Goal: Book appointment/travel/reservation

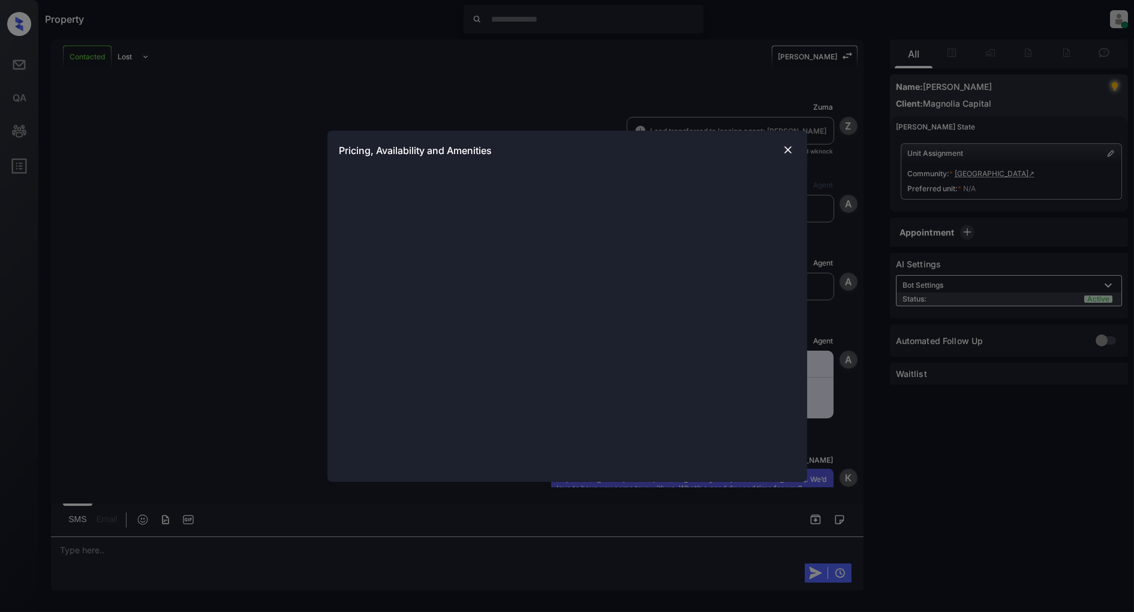
scroll to position [2094, 0]
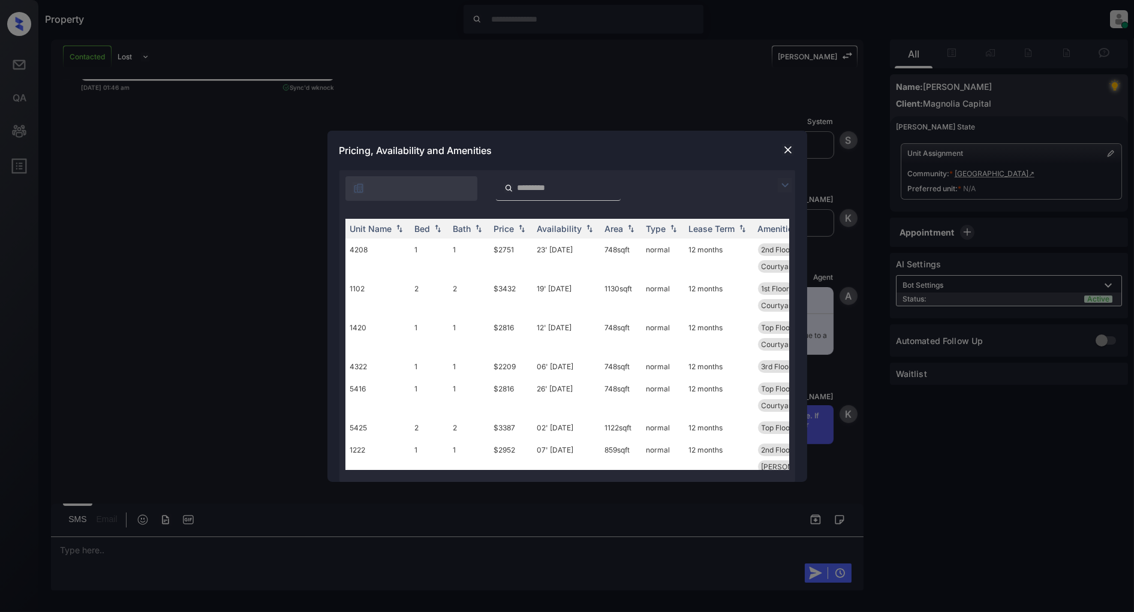
drag, startPoint x: 778, startPoint y: 188, endPoint x: 754, endPoint y: 194, distance: 24.1
click at [778, 188] on img at bounding box center [785, 185] width 14 height 14
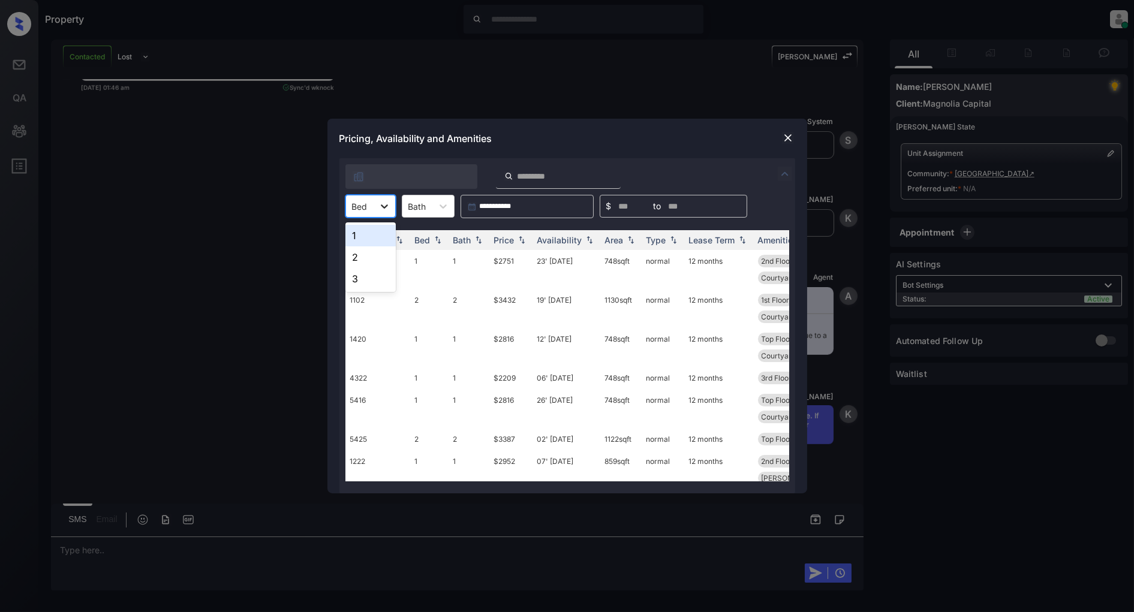
click at [377, 208] on div at bounding box center [385, 206] width 22 height 22
click at [360, 259] on div "2" at bounding box center [370, 257] width 50 height 22
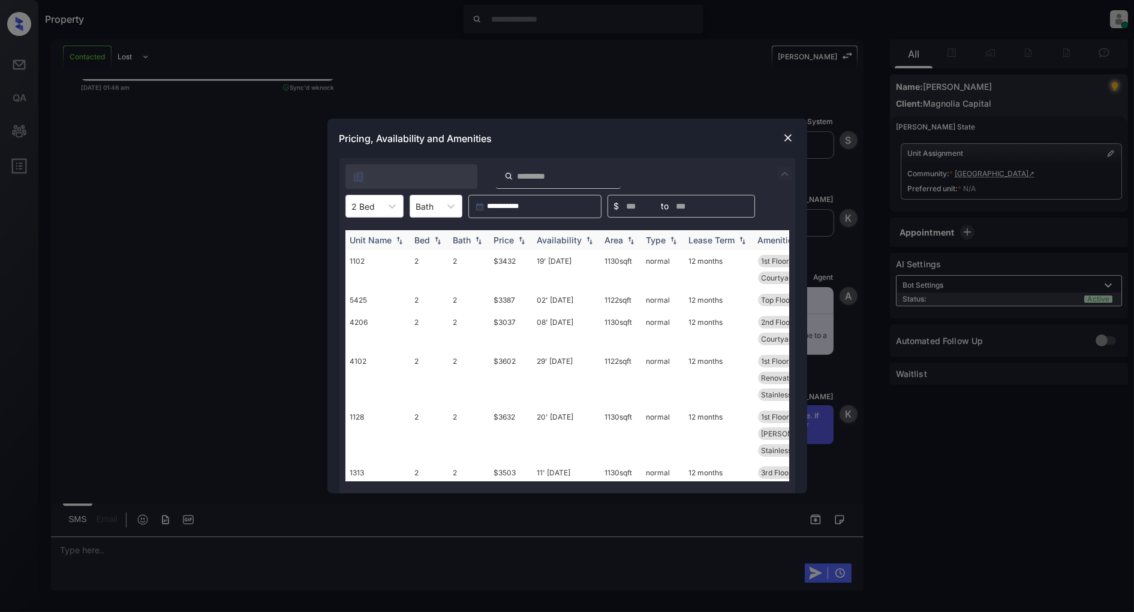
click at [519, 246] on th "Price" at bounding box center [510, 240] width 43 height 20
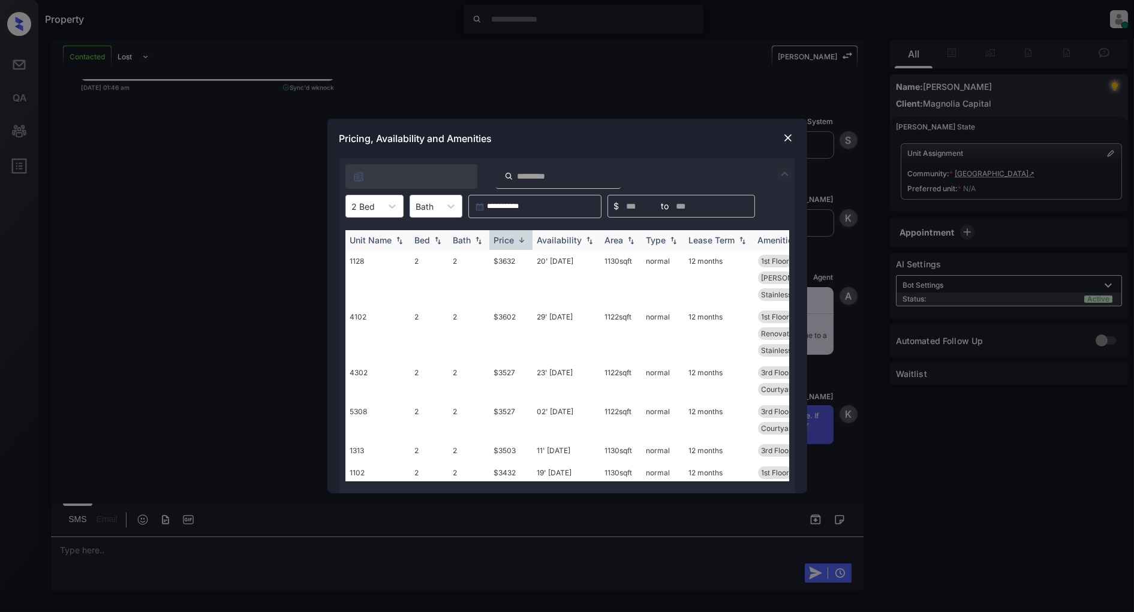
click at [525, 246] on th "Price" at bounding box center [510, 240] width 43 height 20
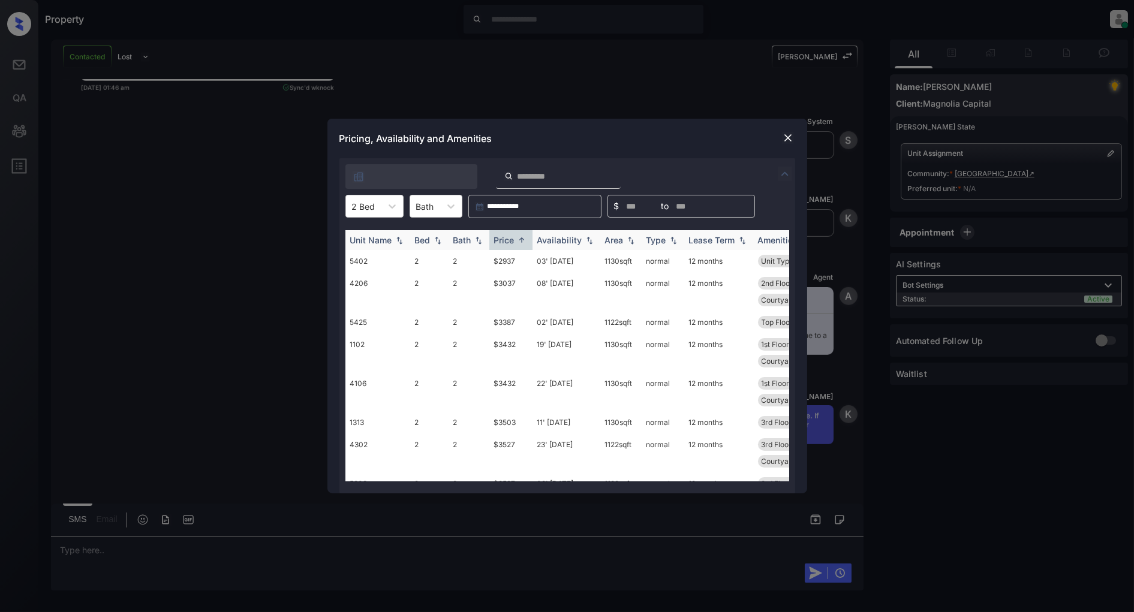
click at [525, 243] on img at bounding box center [522, 240] width 12 height 9
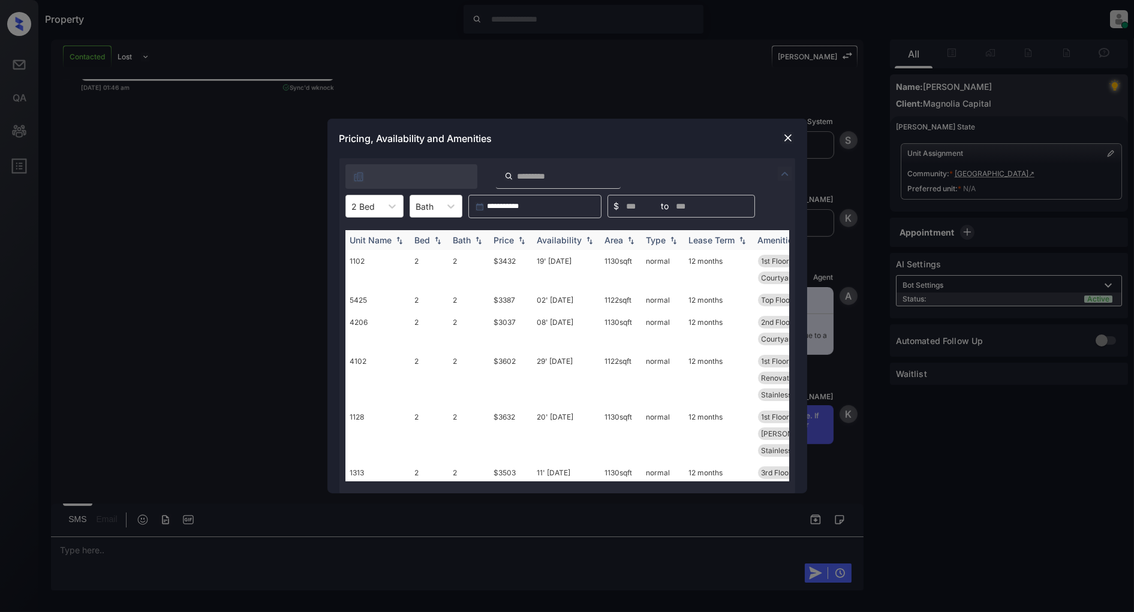
click at [525, 242] on img at bounding box center [522, 240] width 12 height 8
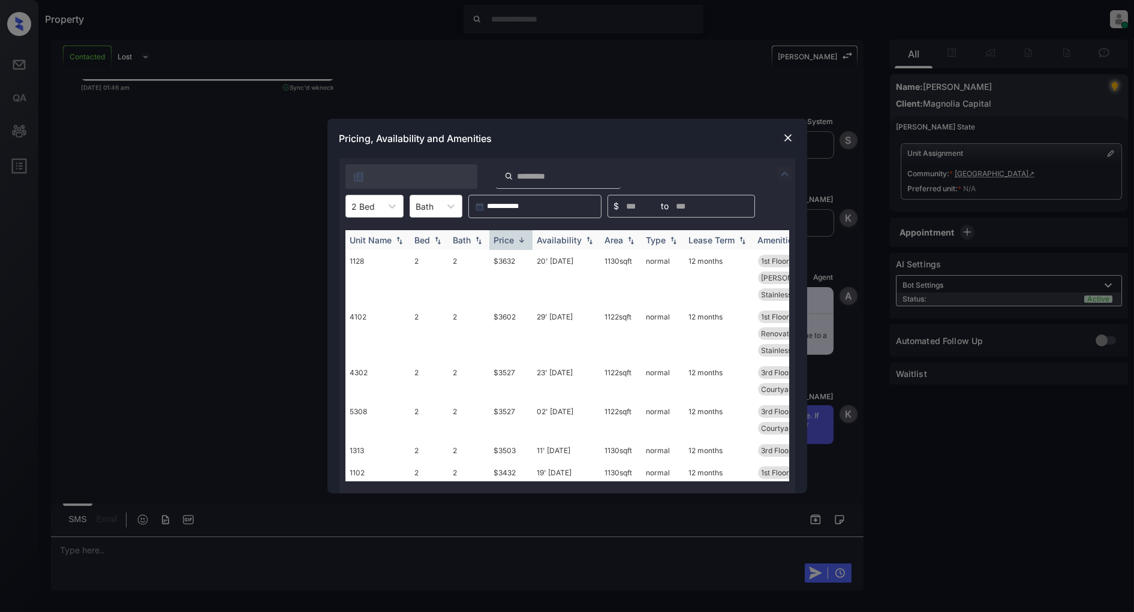
click at [525, 242] on img at bounding box center [522, 240] width 12 height 9
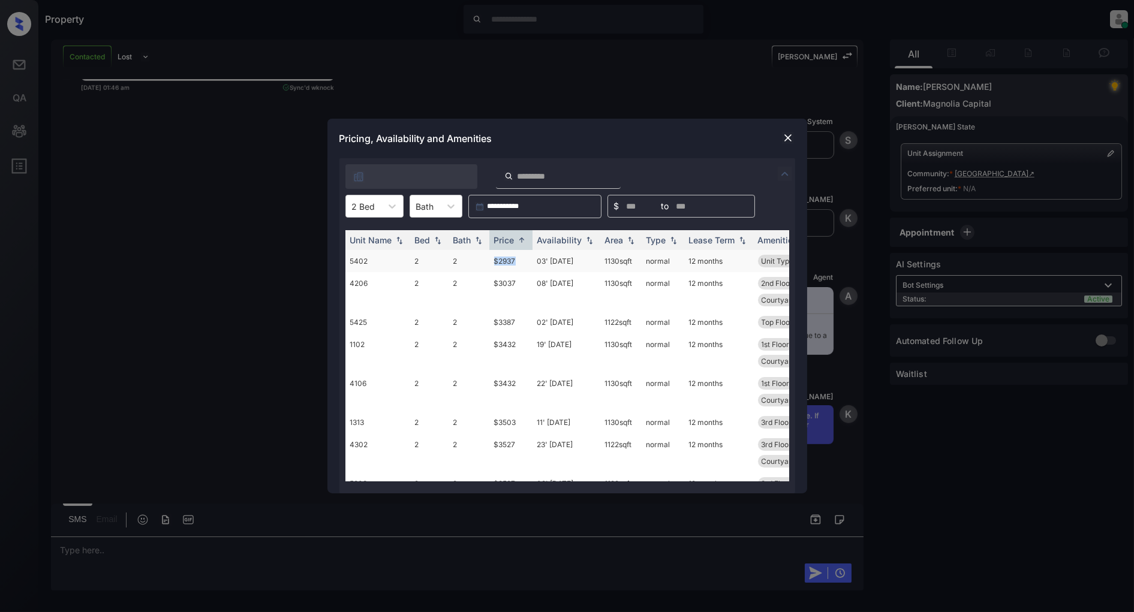
drag, startPoint x: 519, startPoint y: 257, endPoint x: 490, endPoint y: 261, distance: 28.5
click at [490, 261] on td "$2937" at bounding box center [510, 261] width 43 height 22
copy td "$2937"
click at [779, 136] on div "Pricing, Availability and Amenities" at bounding box center [567, 139] width 480 height 40
click at [783, 136] on img at bounding box center [788, 138] width 12 height 12
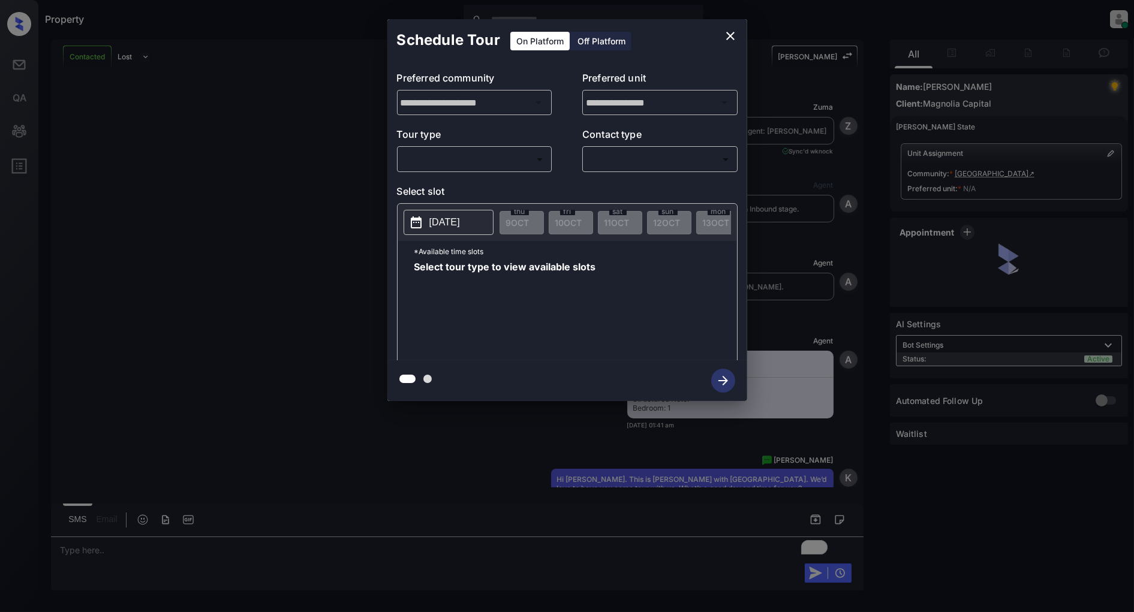
scroll to position [1974, 0]
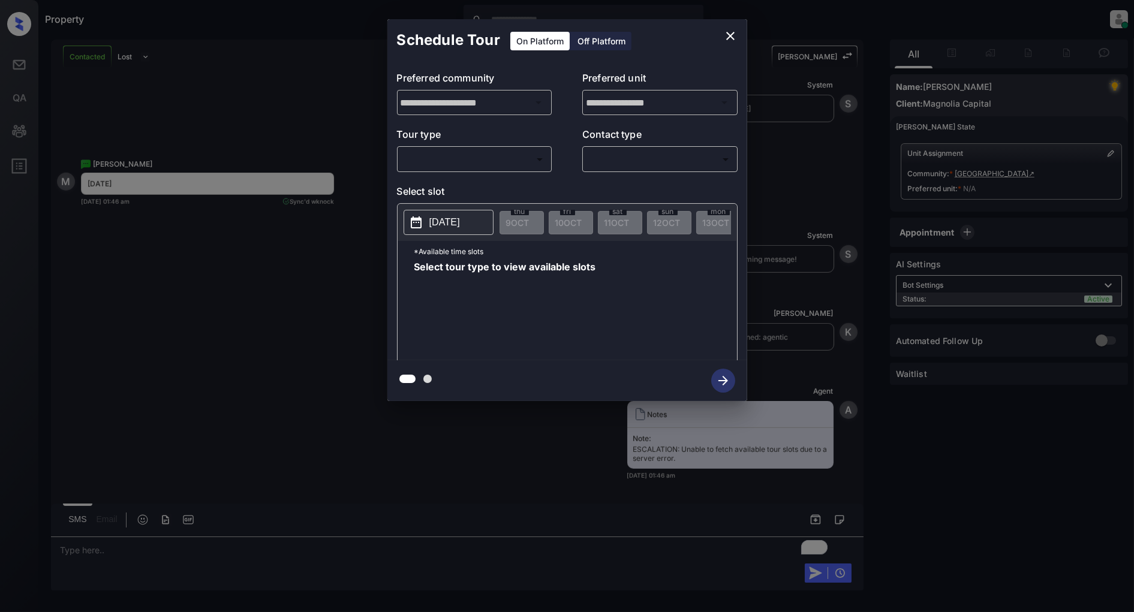
click at [471, 155] on body "Property Patrick Deasis Online Set yourself offline Set yourself on break Profi…" at bounding box center [567, 306] width 1134 height 612
drag, startPoint x: 464, startPoint y: 176, endPoint x: 460, endPoint y: 183, distance: 8.0
click at [460, 183] on li "In Person" at bounding box center [475, 187] width 148 height 22
type input "********"
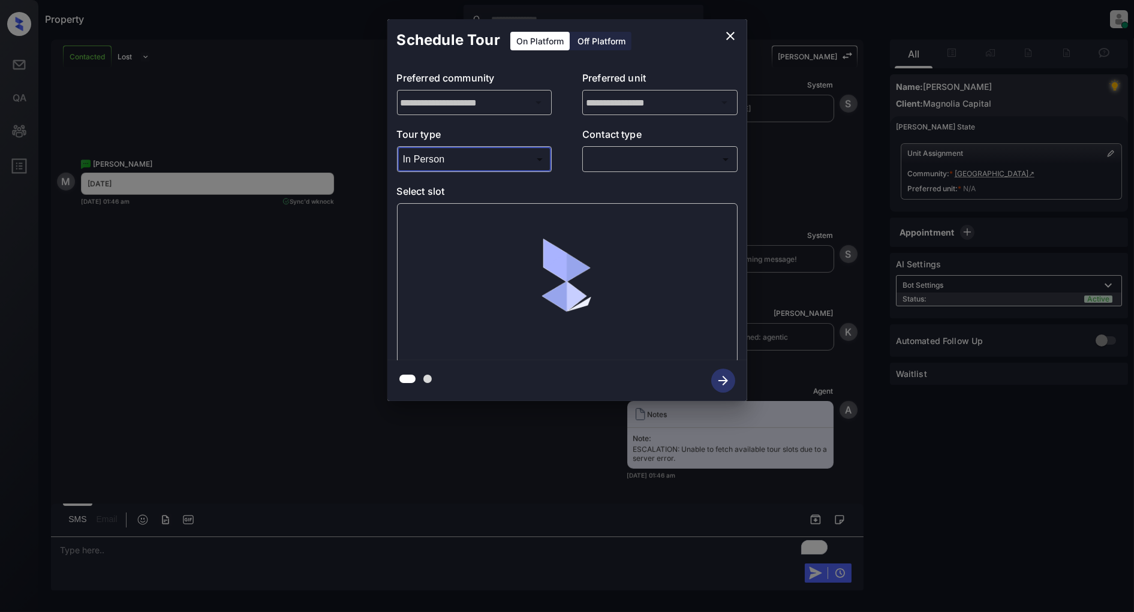
click at [673, 165] on body "Property Patrick Deasis Online Set yourself offline Set yourself on break Profi…" at bounding box center [567, 306] width 1134 height 612
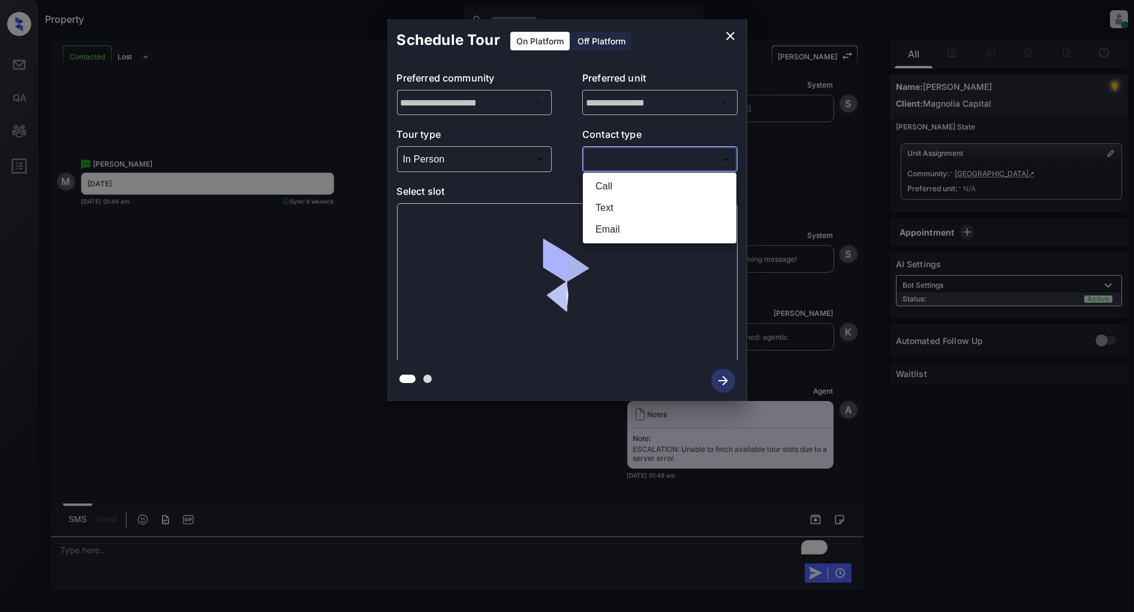
click at [657, 202] on li "Text" at bounding box center [660, 208] width 148 height 22
type input "****"
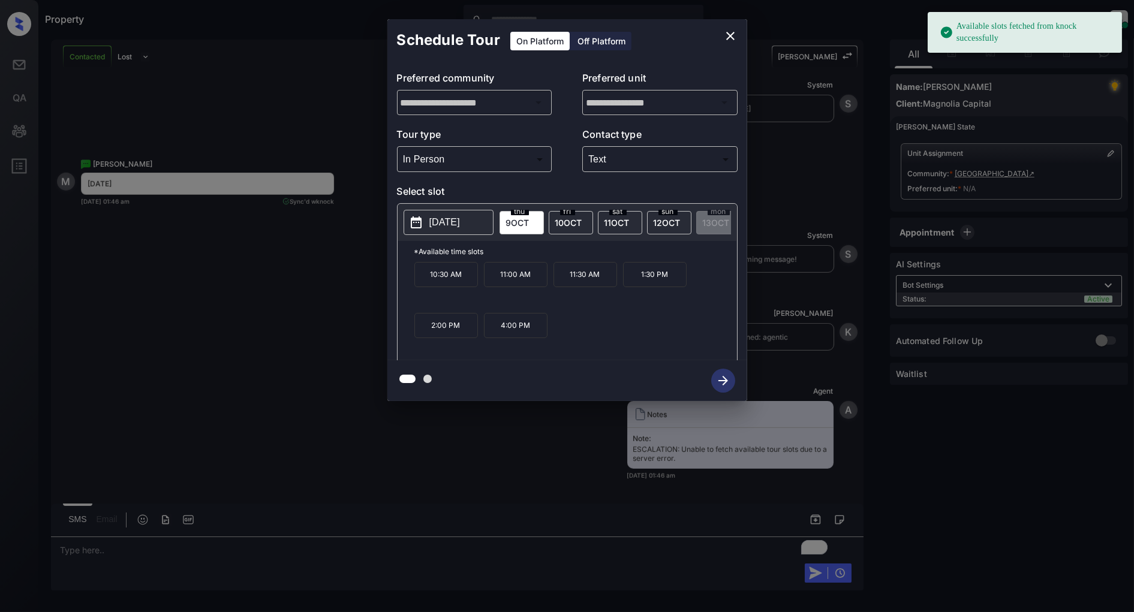
click at [446, 224] on p "2025-10-09" at bounding box center [444, 222] width 31 height 14
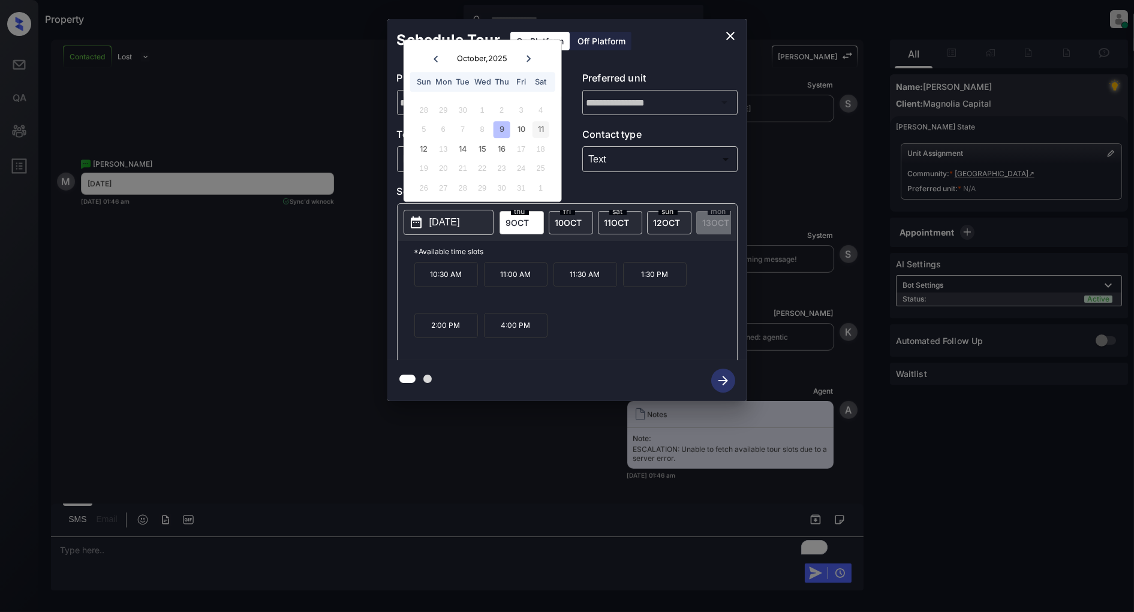
click at [538, 130] on div "11" at bounding box center [540, 130] width 16 height 16
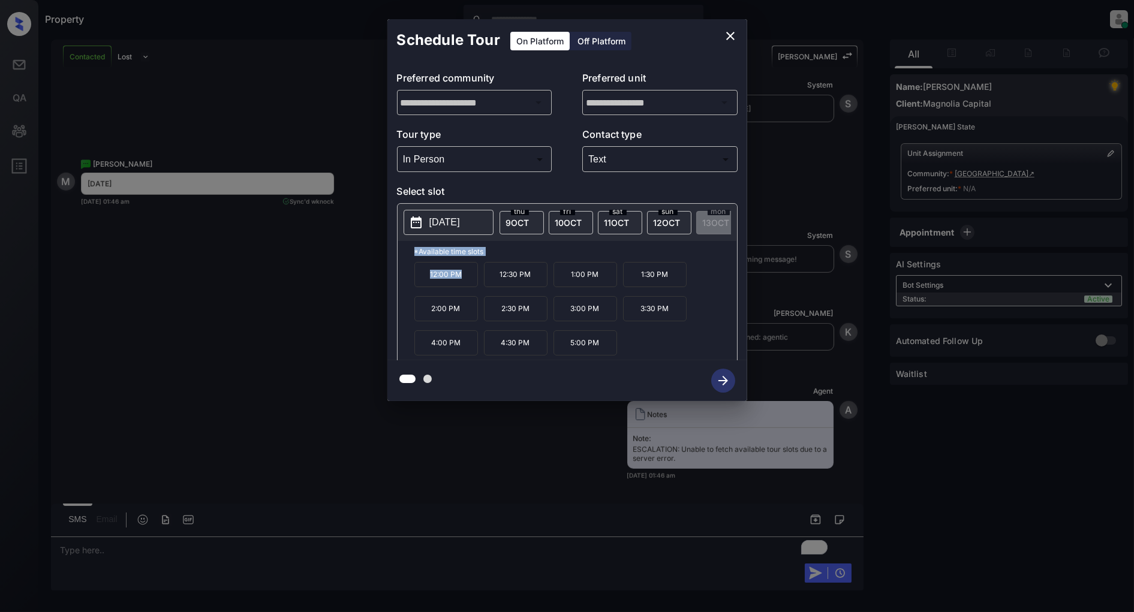
drag, startPoint x: 470, startPoint y: 286, endPoint x: 376, endPoint y: 270, distance: 95.5
click at [376, 270] on div "**********" at bounding box center [567, 210] width 1134 height 420
click at [402, 317] on div "*Available time slots 12:00 PM 12:30 PM 1:00 PM 1:30 PM 2:00 PM 2:30 PM 3:00 PM…" at bounding box center [567, 302] width 339 height 123
drag, startPoint x: 465, startPoint y: 282, endPoint x: 422, endPoint y: 286, distance: 43.3
click at [422, 286] on p "12:00 PM" at bounding box center [446, 274] width 64 height 25
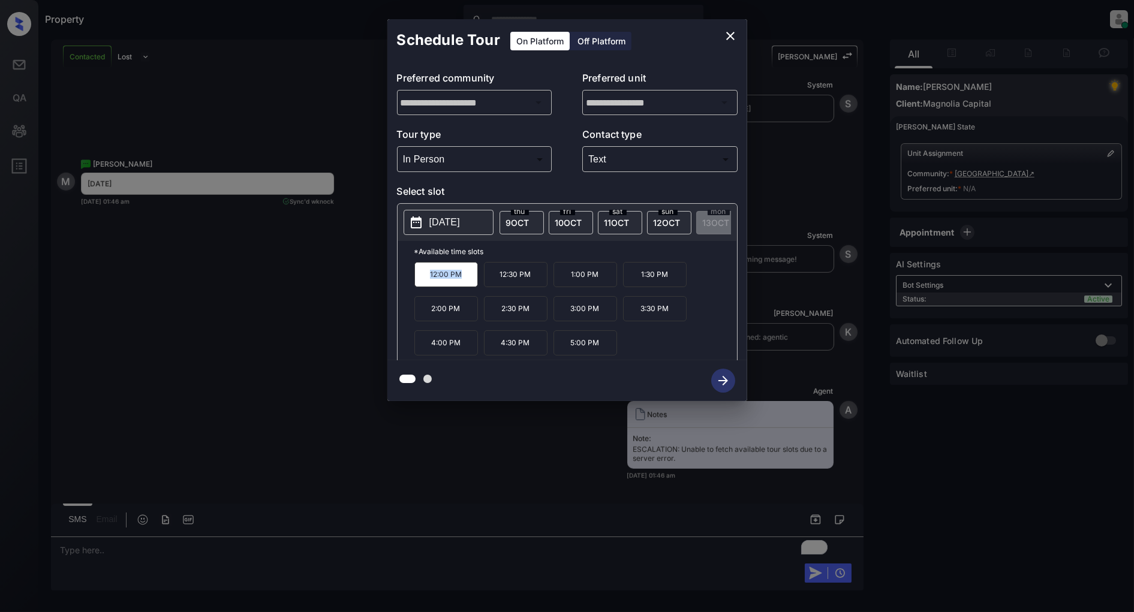
copy p "12:00 PM"
drag, startPoint x: 462, startPoint y: 312, endPoint x: 418, endPoint y: 313, distance: 43.8
click at [418, 313] on p "2:00 PM" at bounding box center [446, 308] width 64 height 25
copy p "2:00 PM"
drag, startPoint x: 463, startPoint y: 348, endPoint x: 416, endPoint y: 349, distance: 47.4
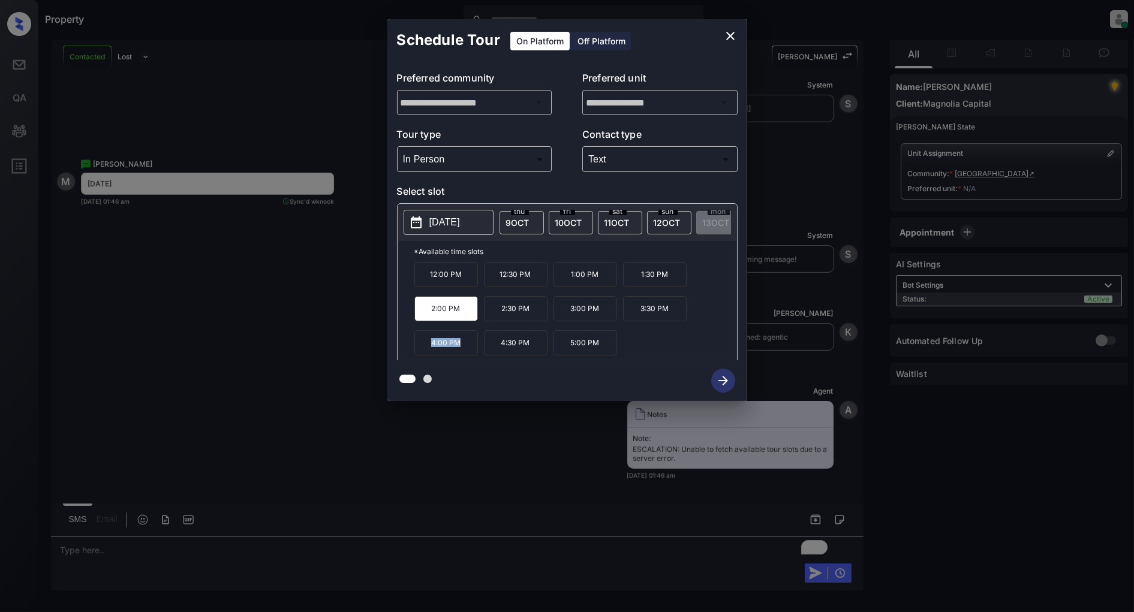
click at [416, 349] on p "4:00 PM" at bounding box center [446, 342] width 64 height 25
copy p "4:00 PM"
click at [734, 38] on icon "close" at bounding box center [730, 36] width 14 height 14
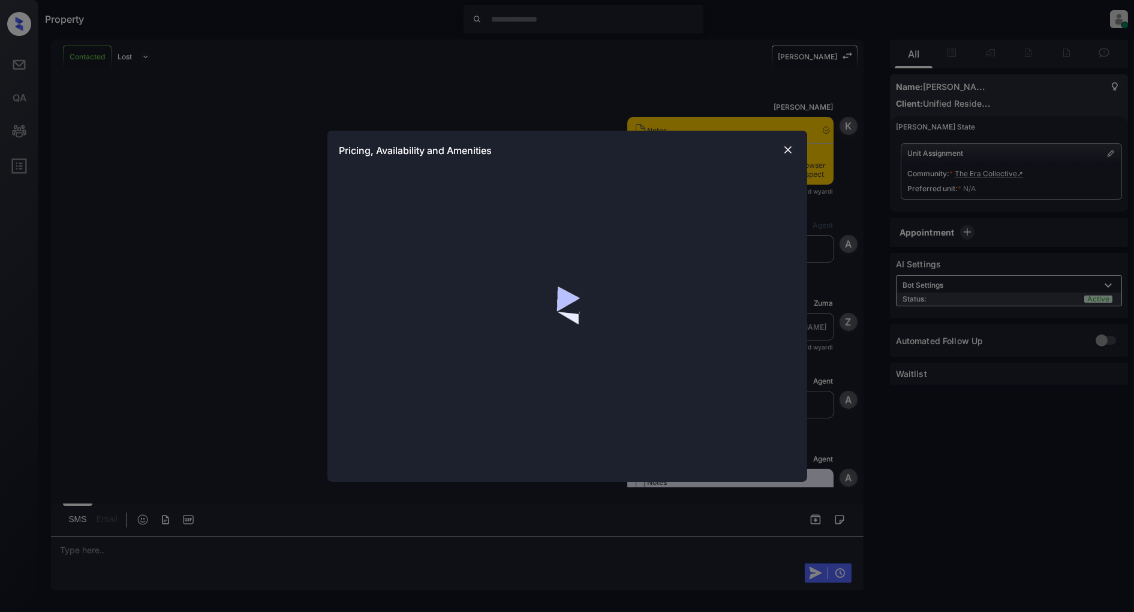
scroll to position [670, 0]
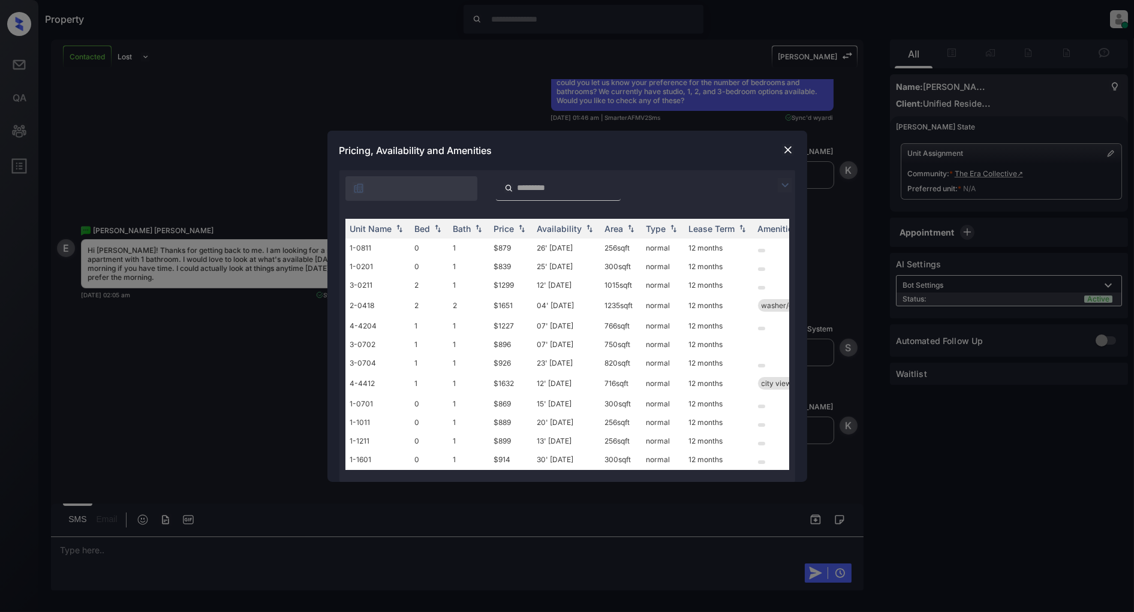
click at [781, 189] on img at bounding box center [785, 185] width 14 height 14
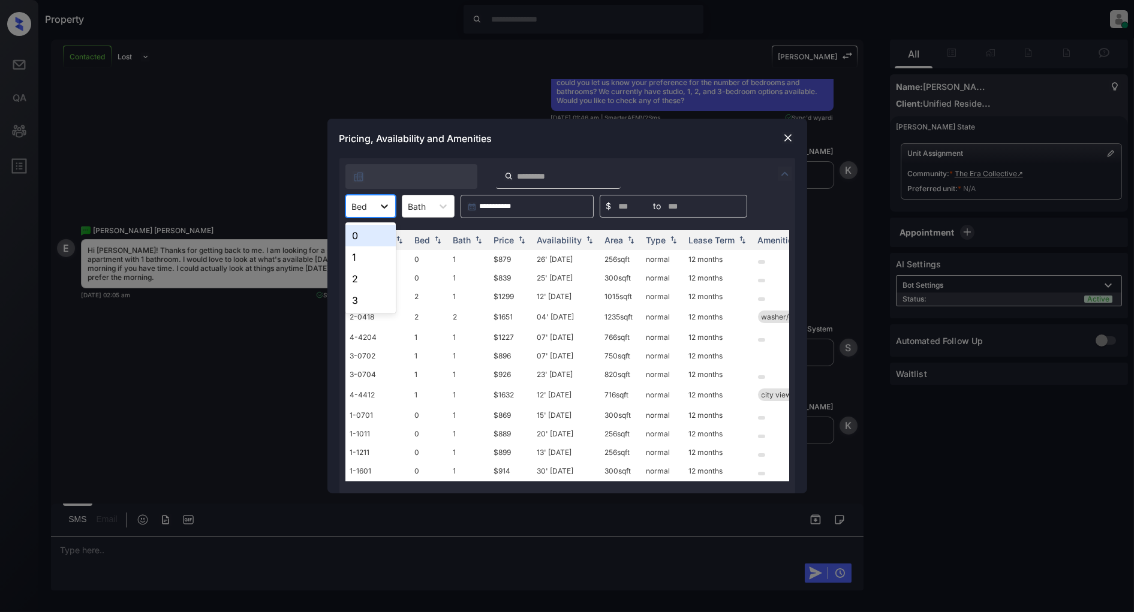
click at [379, 201] on icon at bounding box center [384, 206] width 12 height 12
click at [358, 242] on div "0" at bounding box center [370, 236] width 50 height 22
click at [507, 240] on div "Price" at bounding box center [504, 240] width 20 height 10
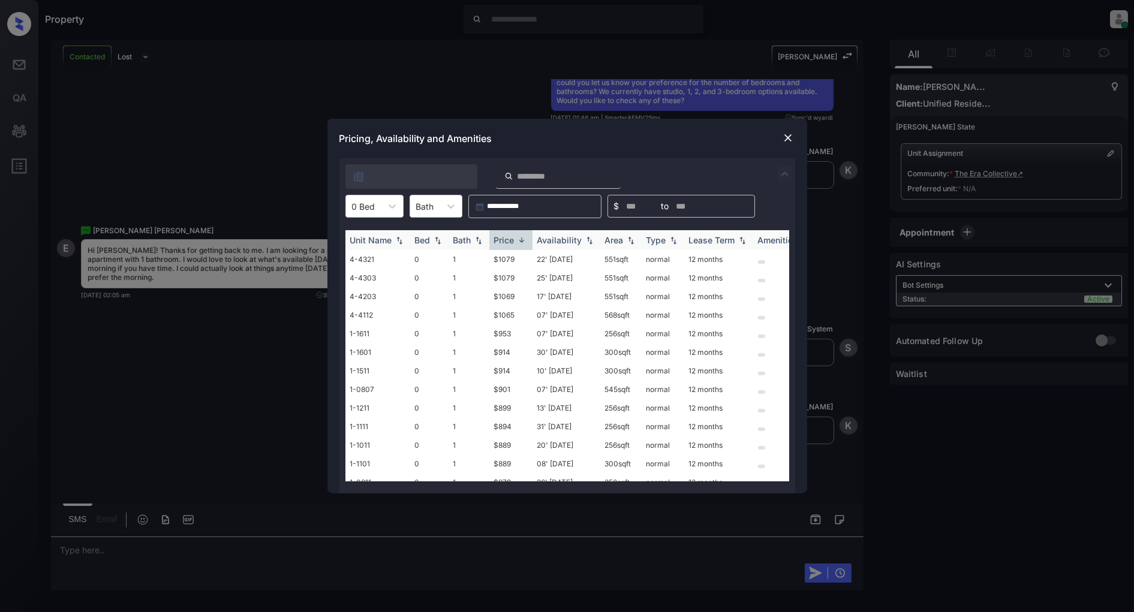
click at [518, 244] on div "Price" at bounding box center [511, 240] width 34 height 10
copy tr "$741"
drag, startPoint x: 518, startPoint y: 252, endPoint x: 477, endPoint y: 260, distance: 42.1
click at [477, 260] on tr "3-0308 0 1 $741 01' Dec 25 600 sqft normal 12 months" at bounding box center [658, 259] width 627 height 19
click at [791, 136] on img at bounding box center [788, 138] width 12 height 12
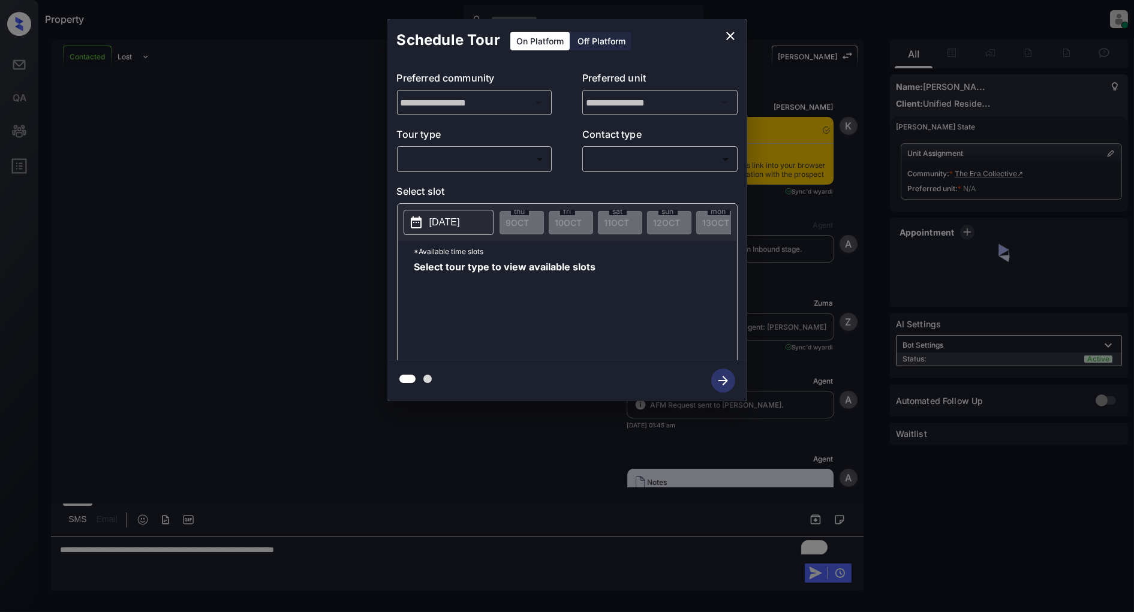
scroll to position [748, 0]
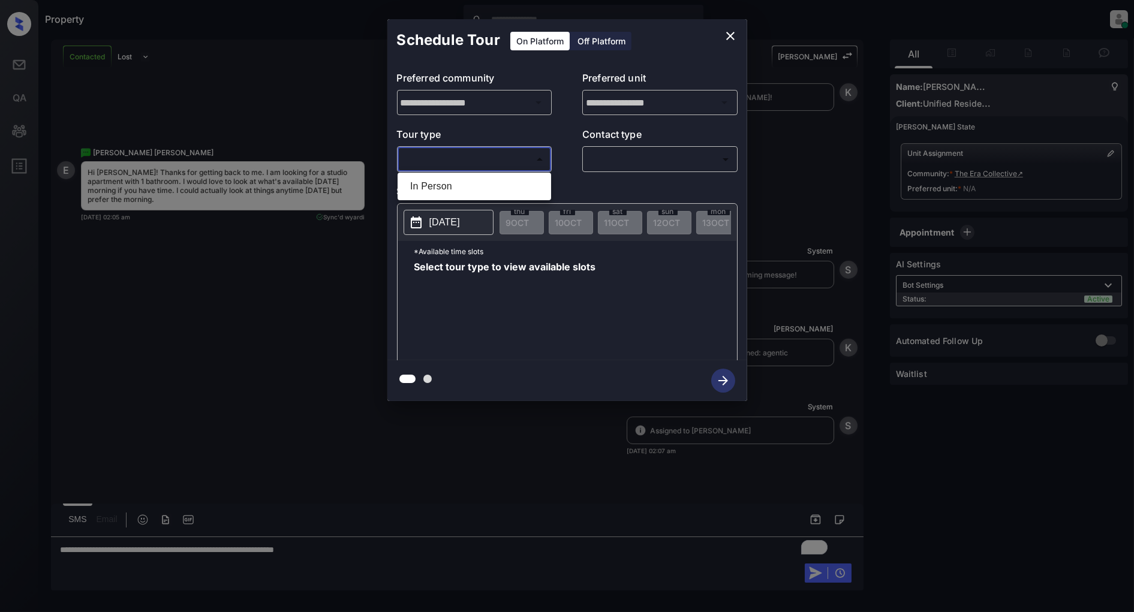
drag, startPoint x: 511, startPoint y: 165, endPoint x: 489, endPoint y: 176, distance: 25.0
click at [511, 167] on body "Property Patrick Deasis Online Set yourself offline Set yourself on break Profi…" at bounding box center [567, 306] width 1134 height 612
click at [470, 180] on li "In Person" at bounding box center [475, 187] width 148 height 22
type input "********"
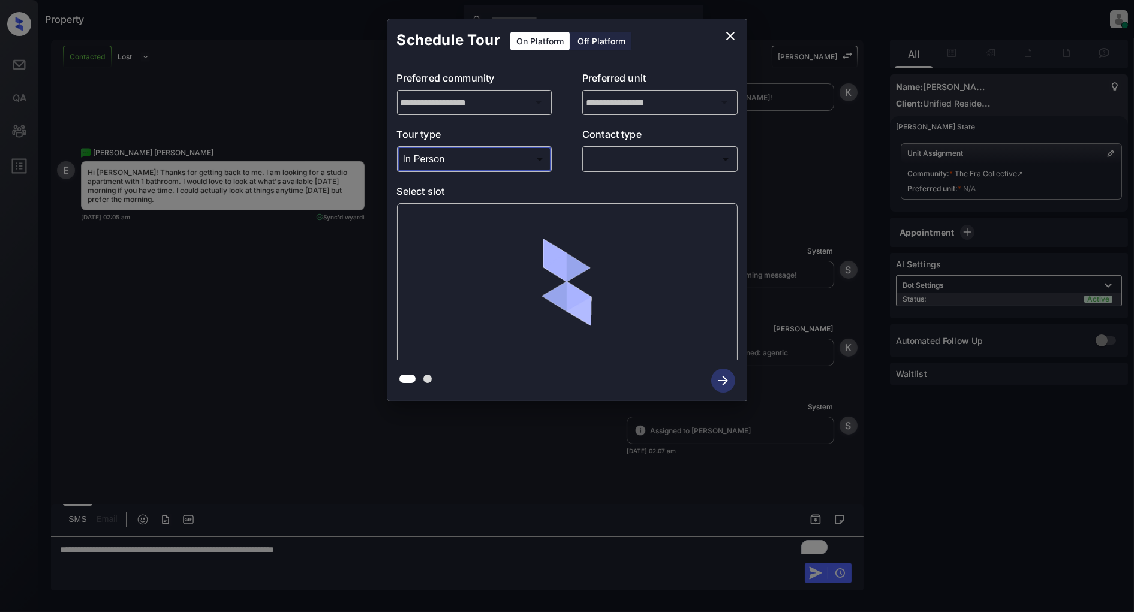
click at [649, 159] on body "Property Patrick Deasis Online Set yourself offline Set yourself on break Profi…" at bounding box center [567, 306] width 1134 height 612
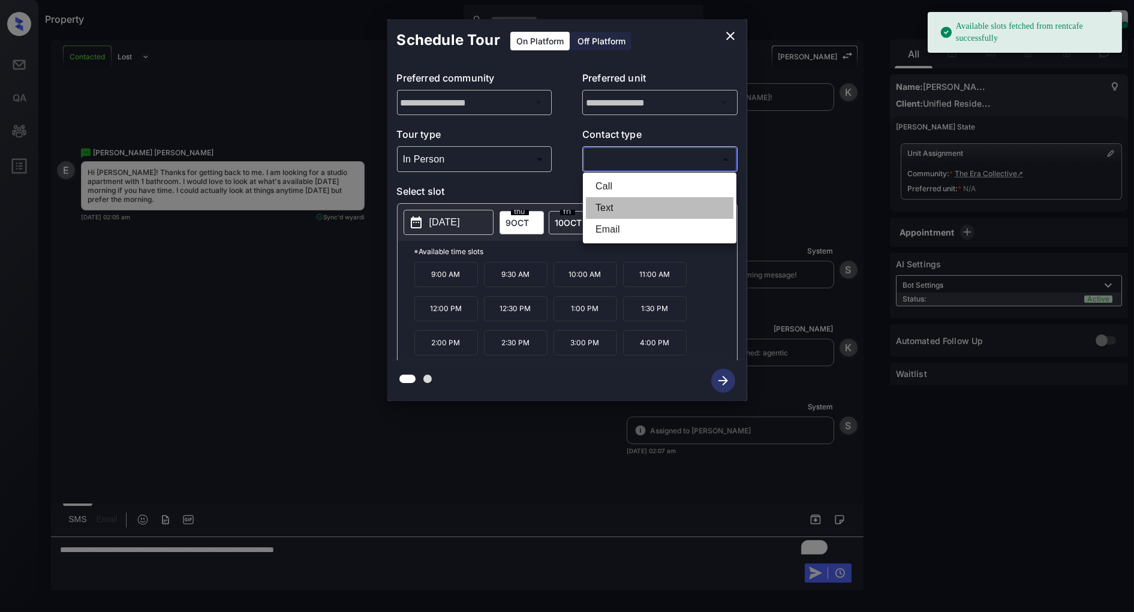
click at [634, 200] on li "Text" at bounding box center [660, 208] width 148 height 22
type input "****"
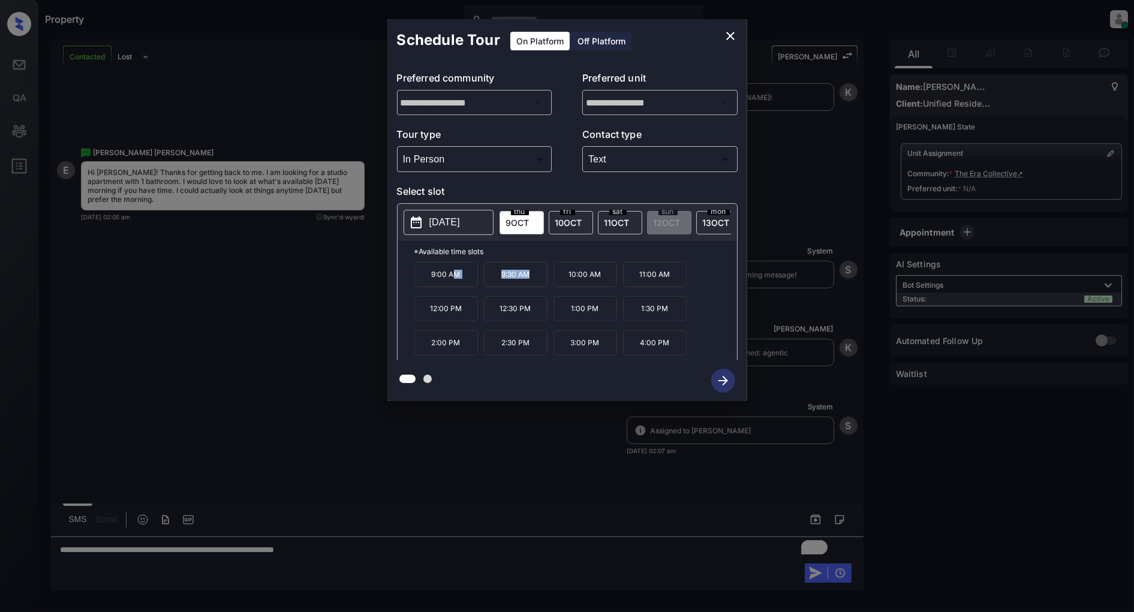
drag, startPoint x: 528, startPoint y: 287, endPoint x: 454, endPoint y: 277, distance: 75.0
click at [454, 277] on div "9:00 AM 9:30 AM 10:00 AM 11:00 AM 12:00 PM 12:30 PM 1:00 PM 1:30 PM 2:00 PM 2:3…" at bounding box center [575, 310] width 323 height 96
click at [560, 369] on div at bounding box center [567, 380] width 360 height 41
drag, startPoint x: 530, startPoint y: 282, endPoint x: 499, endPoint y: 282, distance: 30.6
click at [499, 282] on p "9:30 AM" at bounding box center [516, 274] width 64 height 25
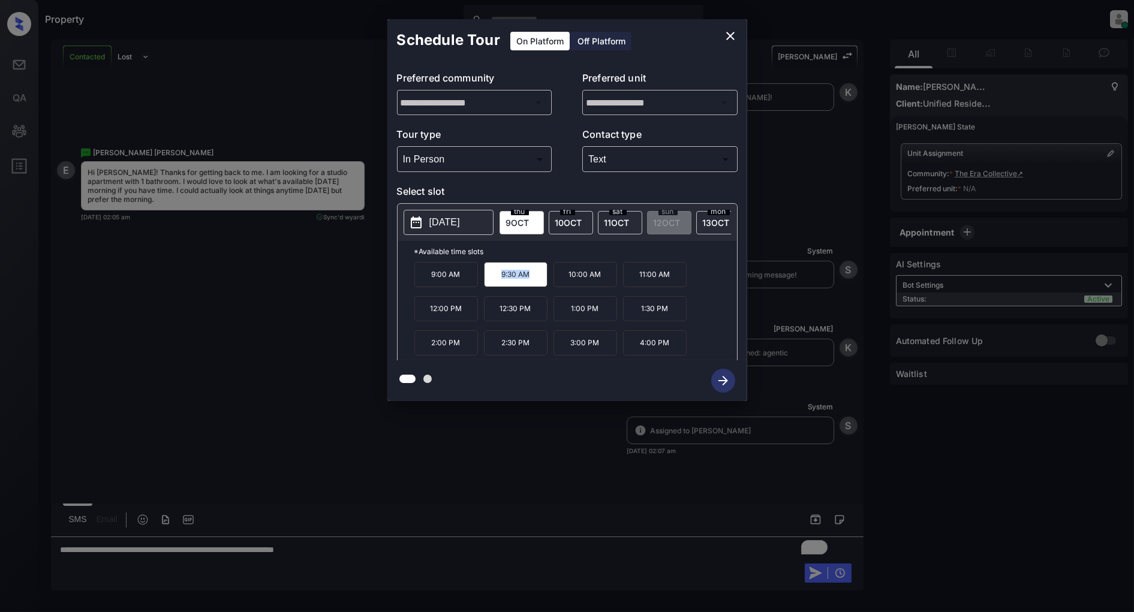
copy p "9:30 AM"
drag, startPoint x: 534, startPoint y: 309, endPoint x: 489, endPoint y: 316, distance: 45.5
click at [489, 316] on p "12:30 PM" at bounding box center [516, 308] width 64 height 25
copy p "12:30 PM"
drag, startPoint x: 598, startPoint y: 350, endPoint x: 562, endPoint y: 350, distance: 36.6
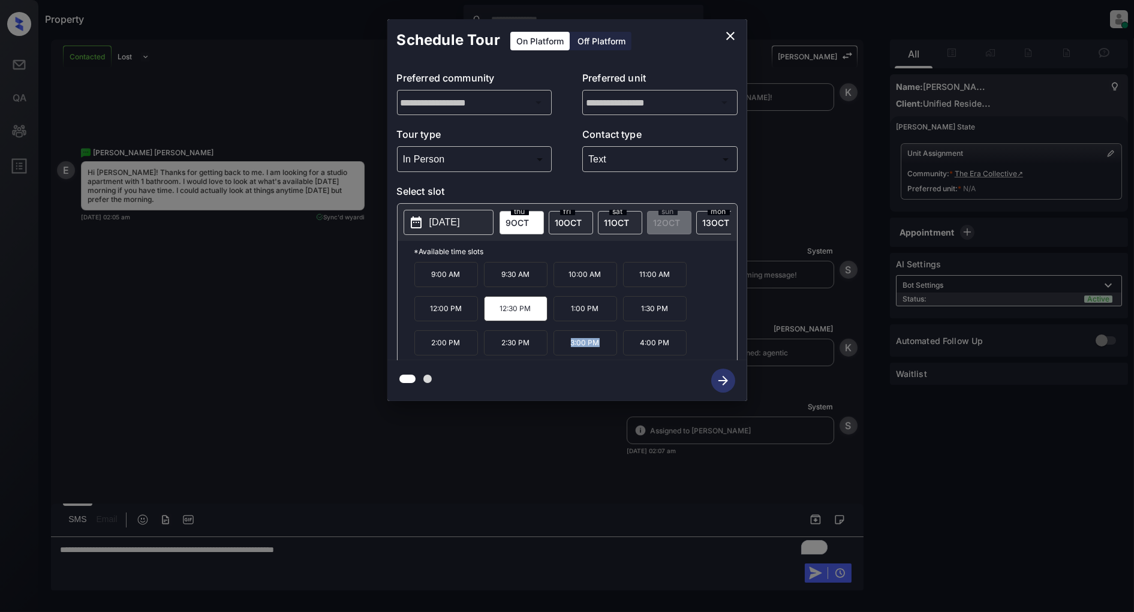
click at [562, 350] on p "3:00 PM" at bounding box center [585, 342] width 64 height 25
copy p "3:00 PM"
click at [727, 35] on icon "close" at bounding box center [730, 36] width 14 height 14
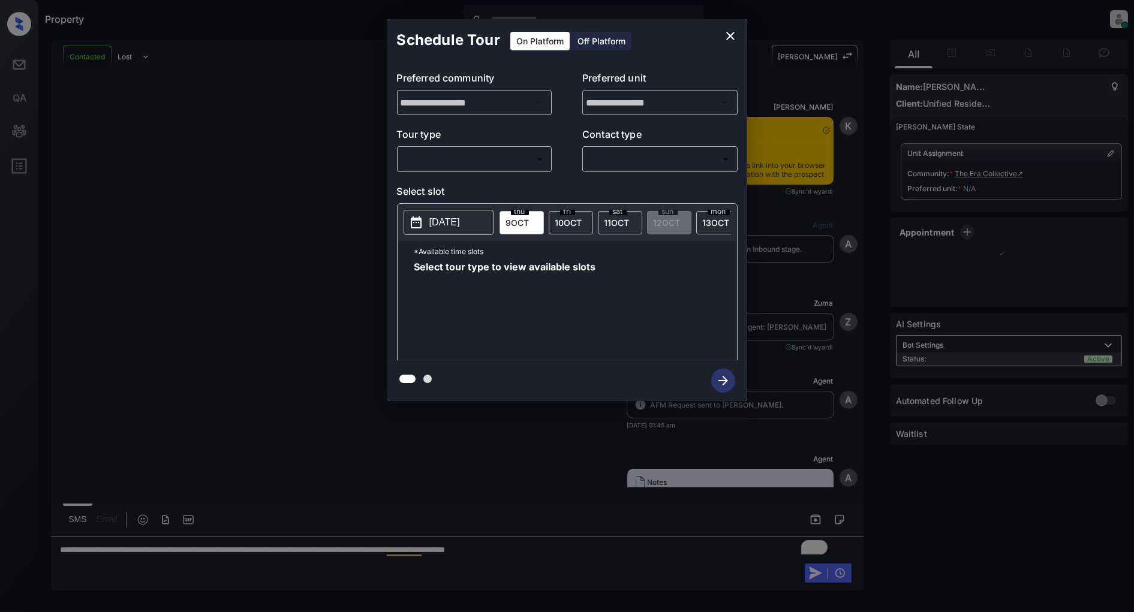
scroll to position [748, 0]
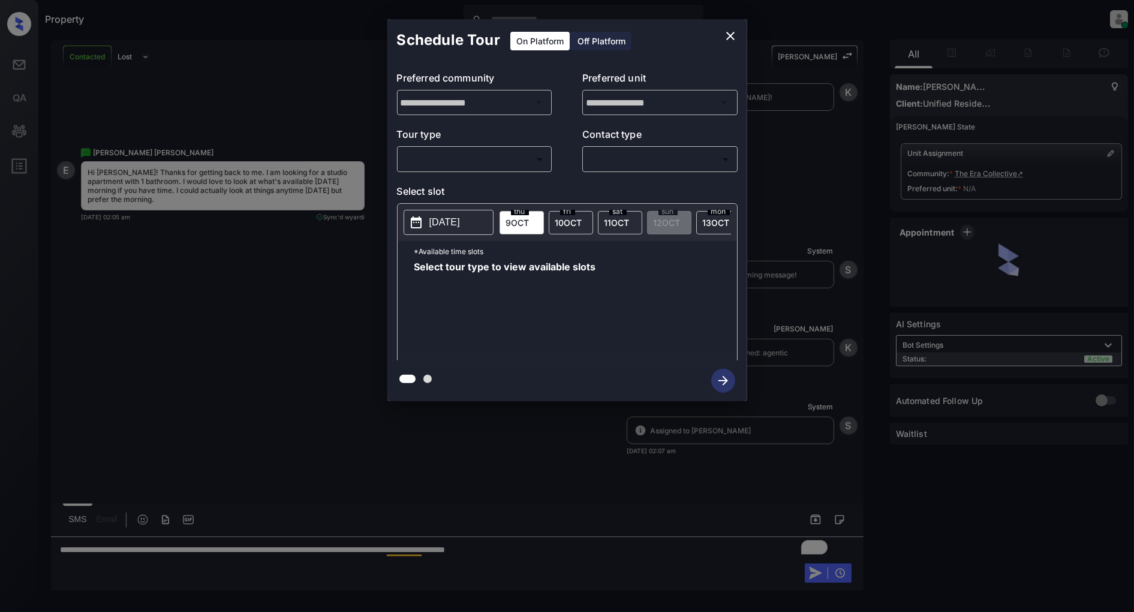
click at [468, 153] on body "Property [PERSON_NAME] Online Set yourself offline Set yourself on break Profil…" at bounding box center [567, 306] width 1134 height 612
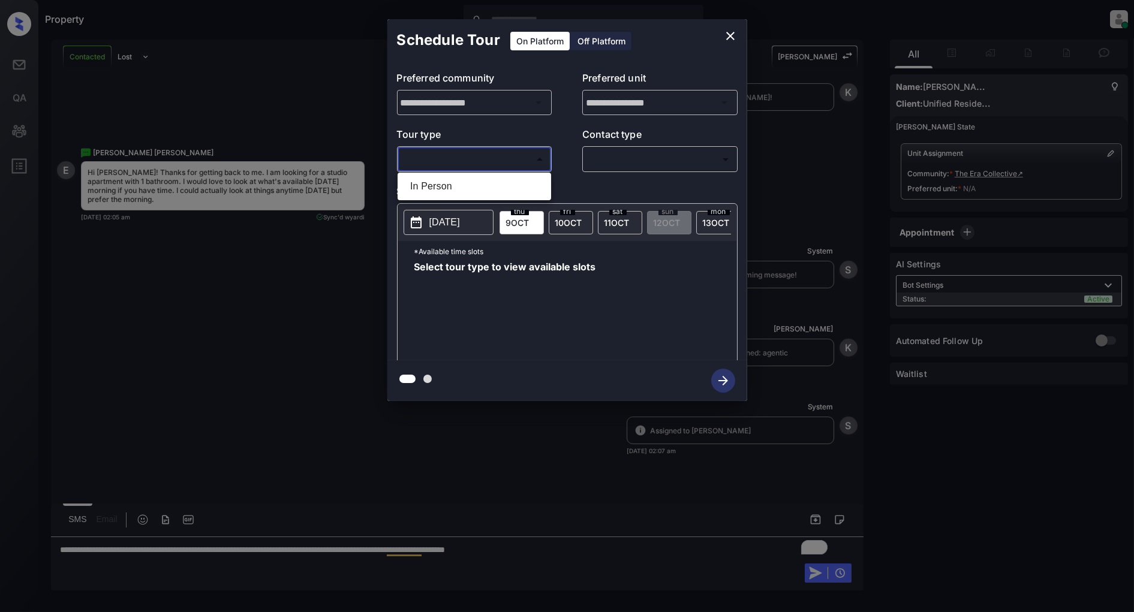
click at [469, 197] on li "In Person" at bounding box center [475, 187] width 148 height 22
type input "********"
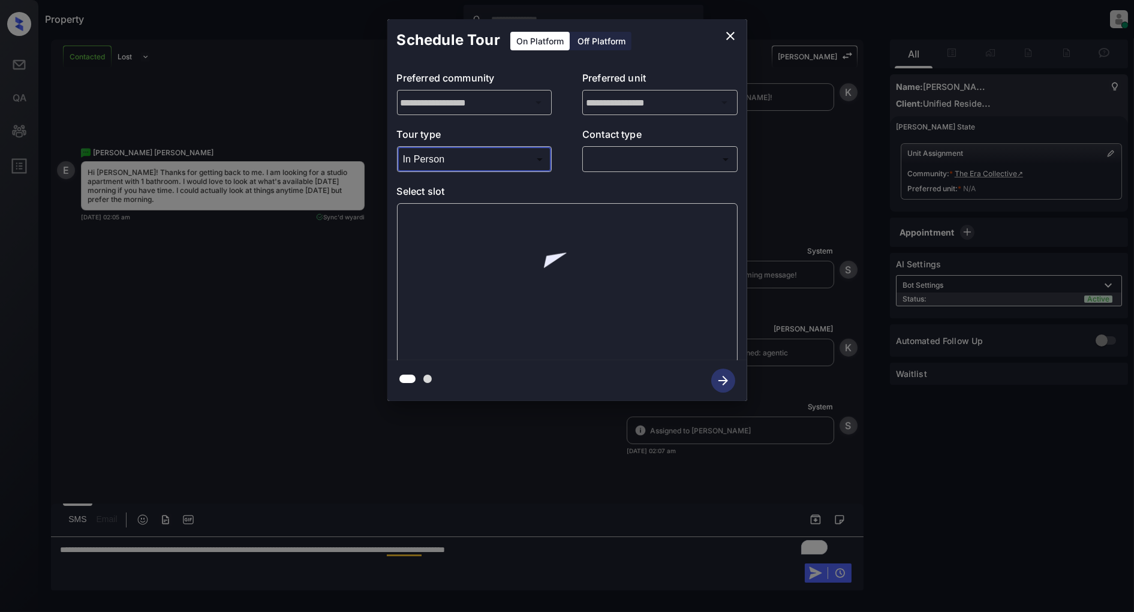
click at [669, 169] on body "Property Patrick Deasis Online Set yourself offline Set yourself on break Profi…" at bounding box center [567, 306] width 1134 height 612
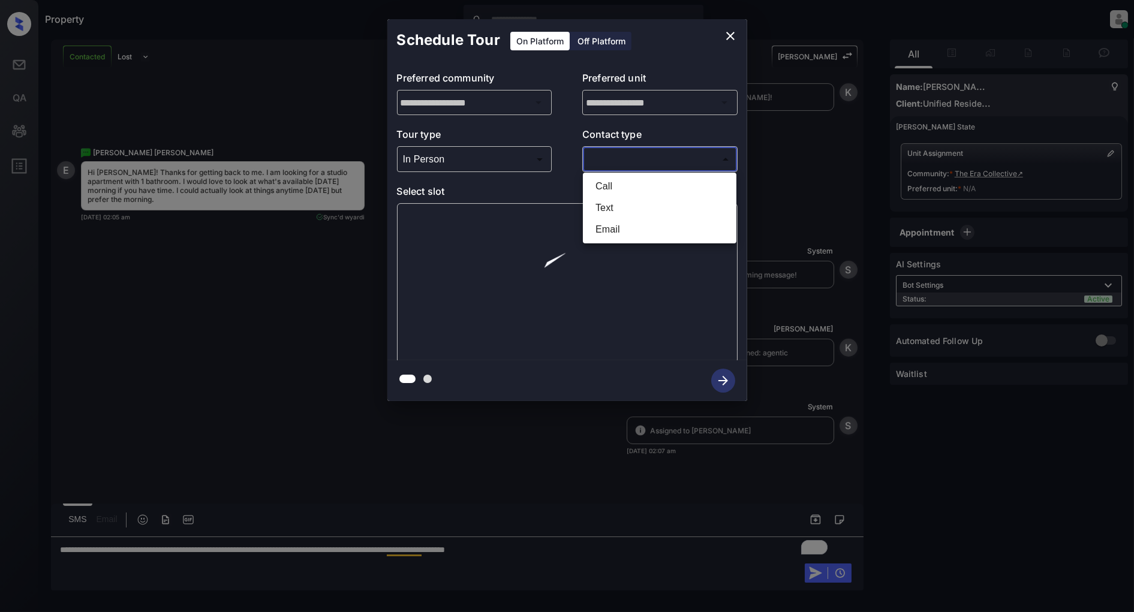
click at [636, 215] on li "Text" at bounding box center [660, 208] width 148 height 22
type input "****"
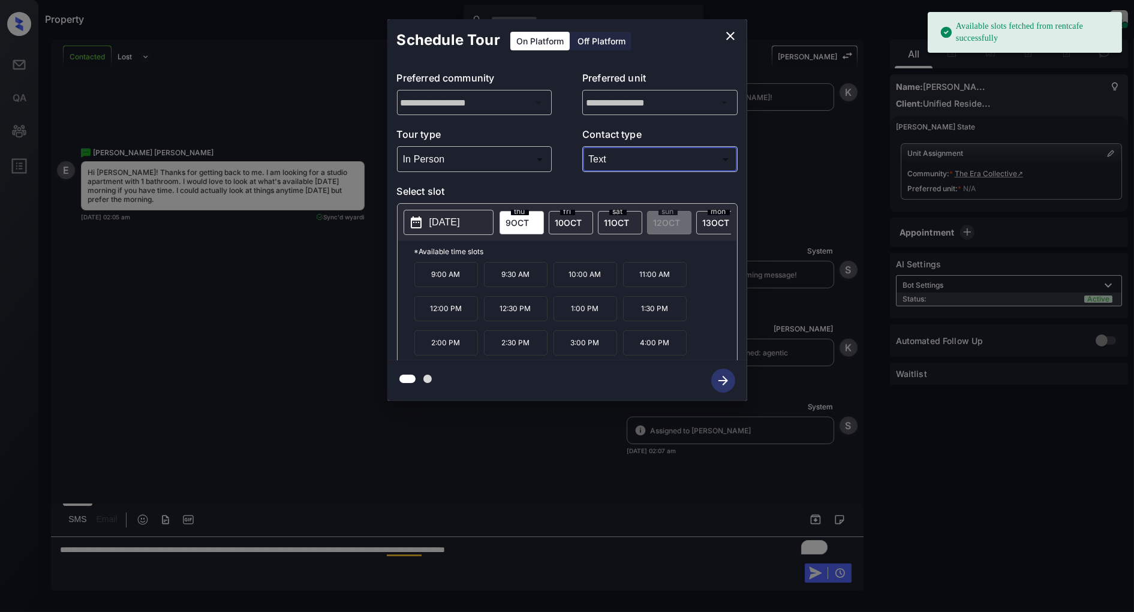
click at [552, 220] on div "fri 10 OCT" at bounding box center [571, 222] width 44 height 23
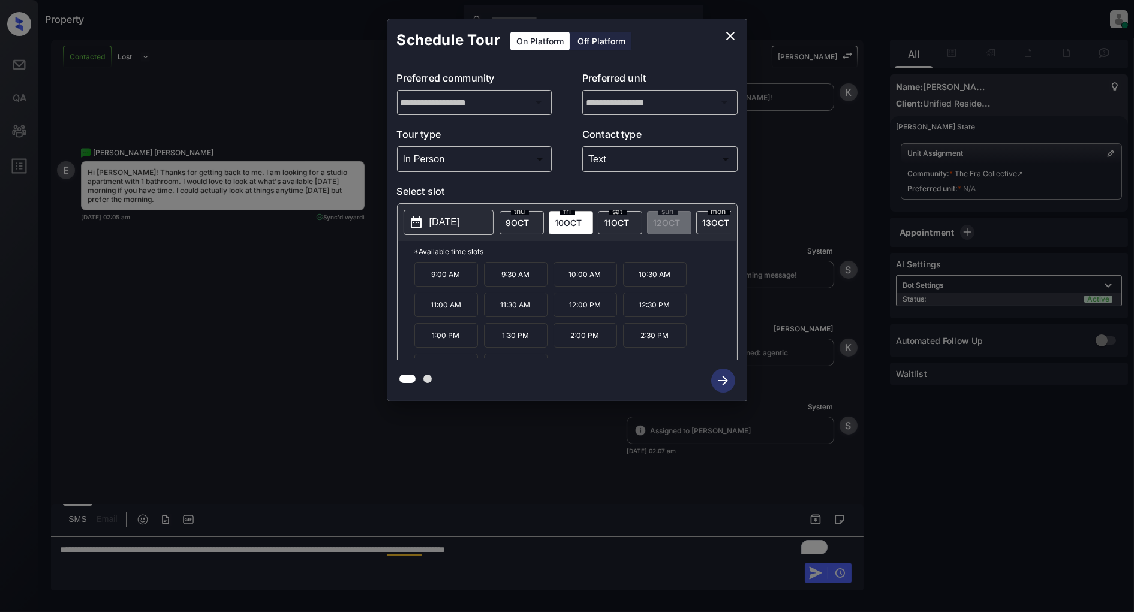
scroll to position [20, 0]
drag, startPoint x: 460, startPoint y: 352, endPoint x: 414, endPoint y: 353, distance: 46.8
click at [414, 353] on p "3:30 PM" at bounding box center [446, 345] width 64 height 25
copy p "3:30 PM"
click at [728, 38] on icon "close" at bounding box center [730, 36] width 8 height 8
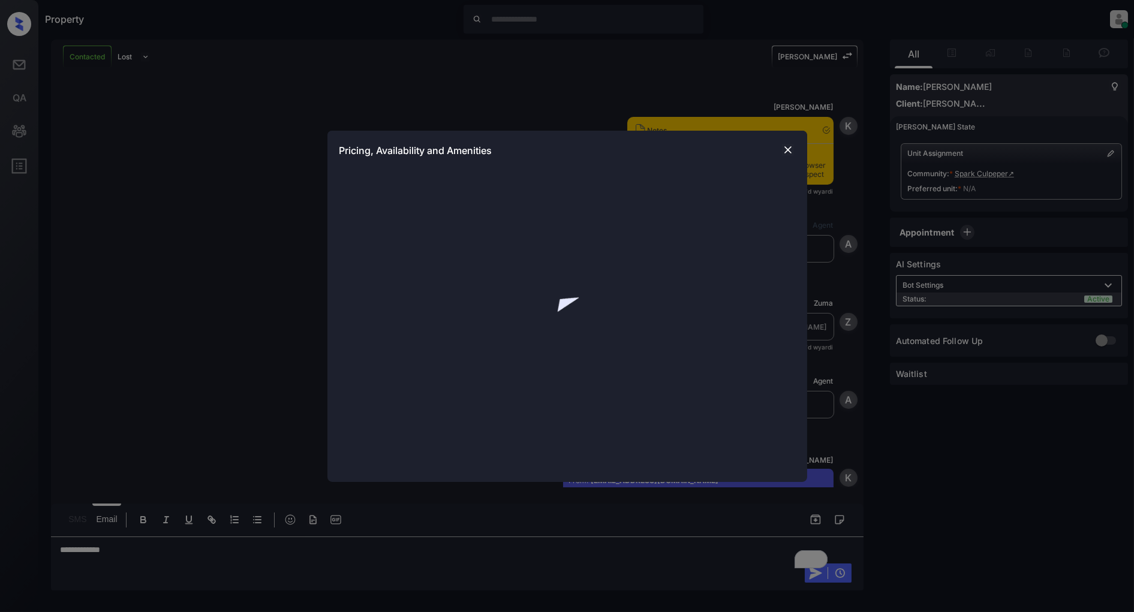
scroll to position [1018, 0]
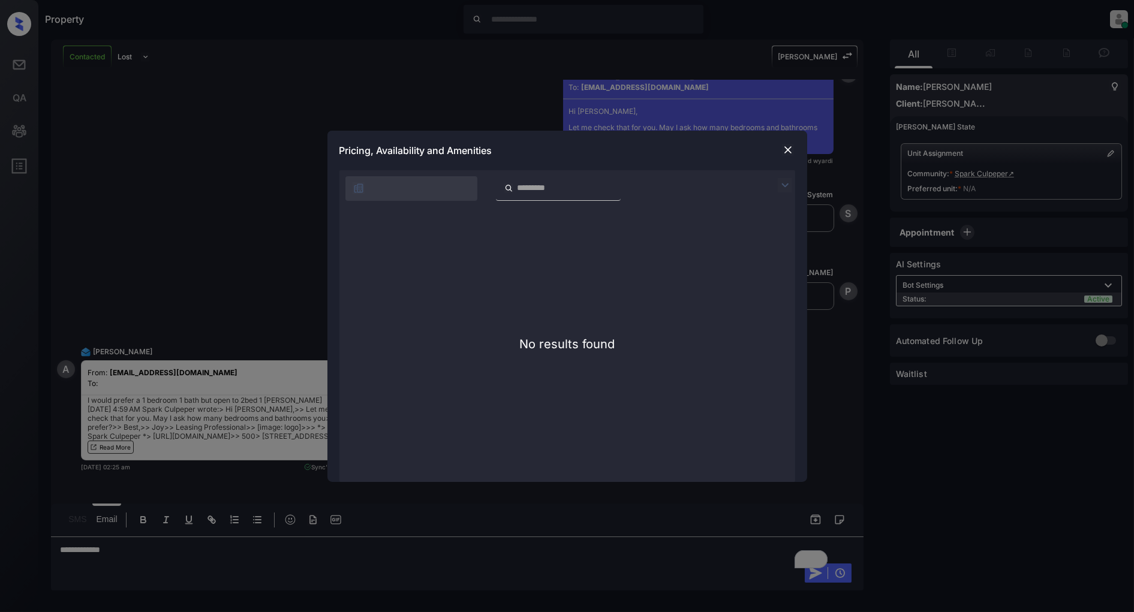
click at [782, 154] on img at bounding box center [788, 150] width 12 height 12
